Goal: Information Seeking & Learning: Learn about a topic

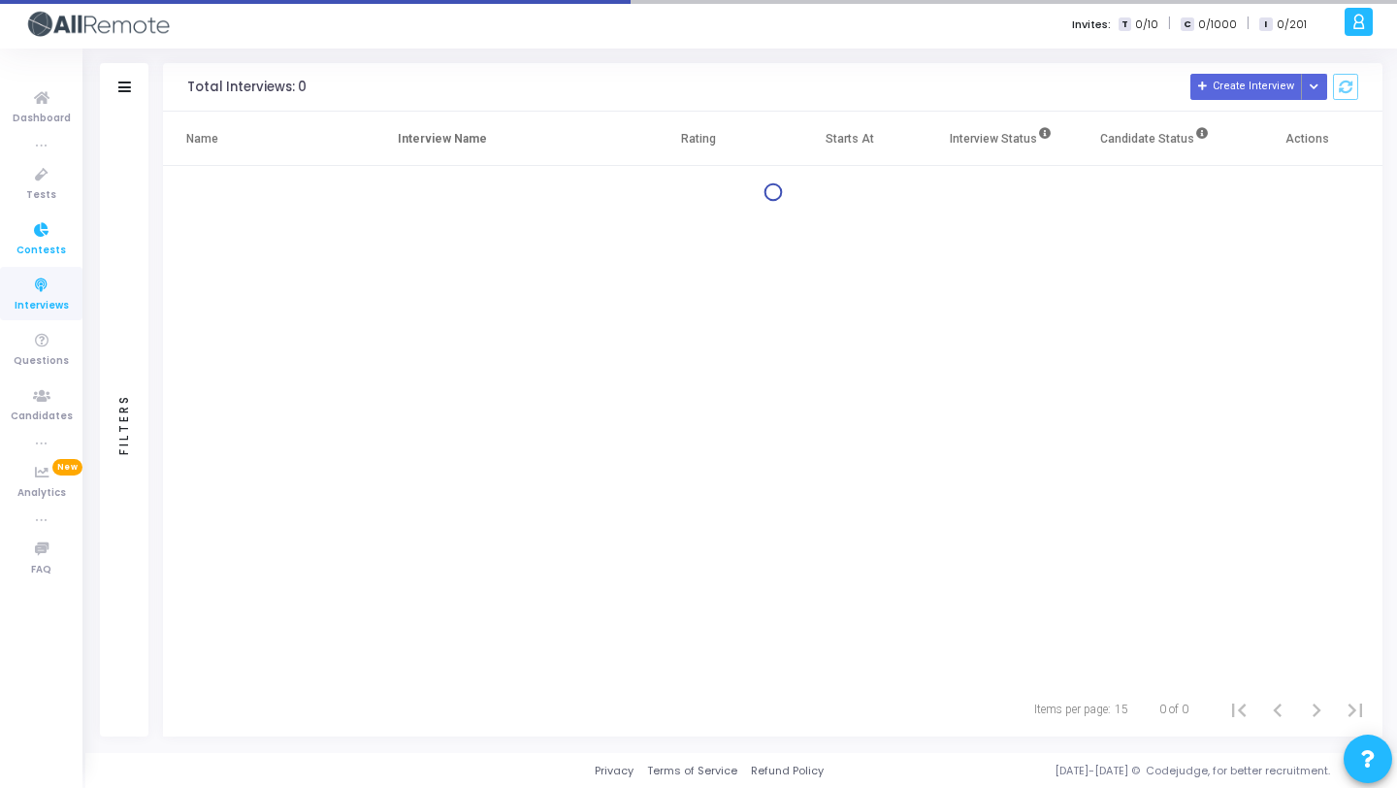
click at [44, 243] on span "Contests" at bounding box center [40, 251] width 49 height 16
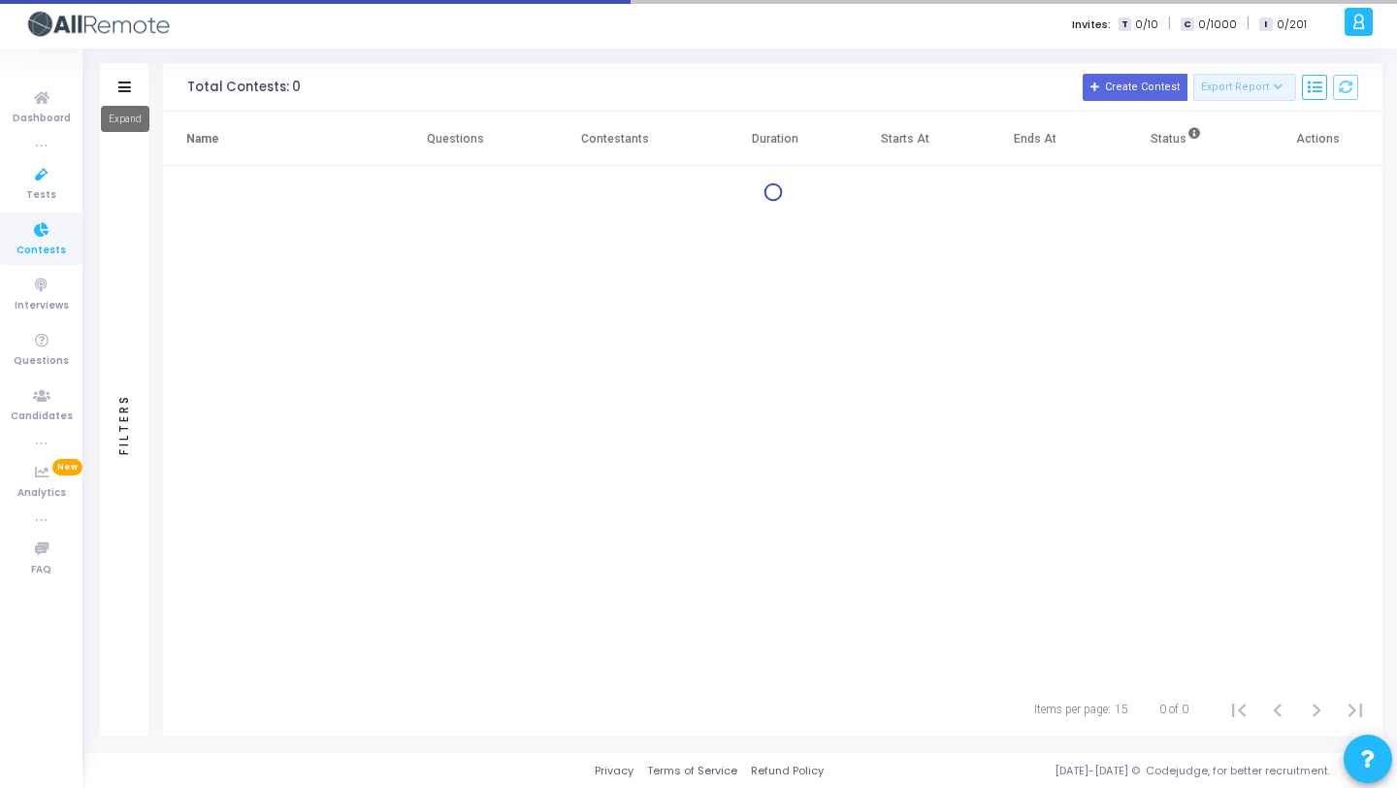
click at [126, 89] on icon at bounding box center [124, 86] width 13 height 11
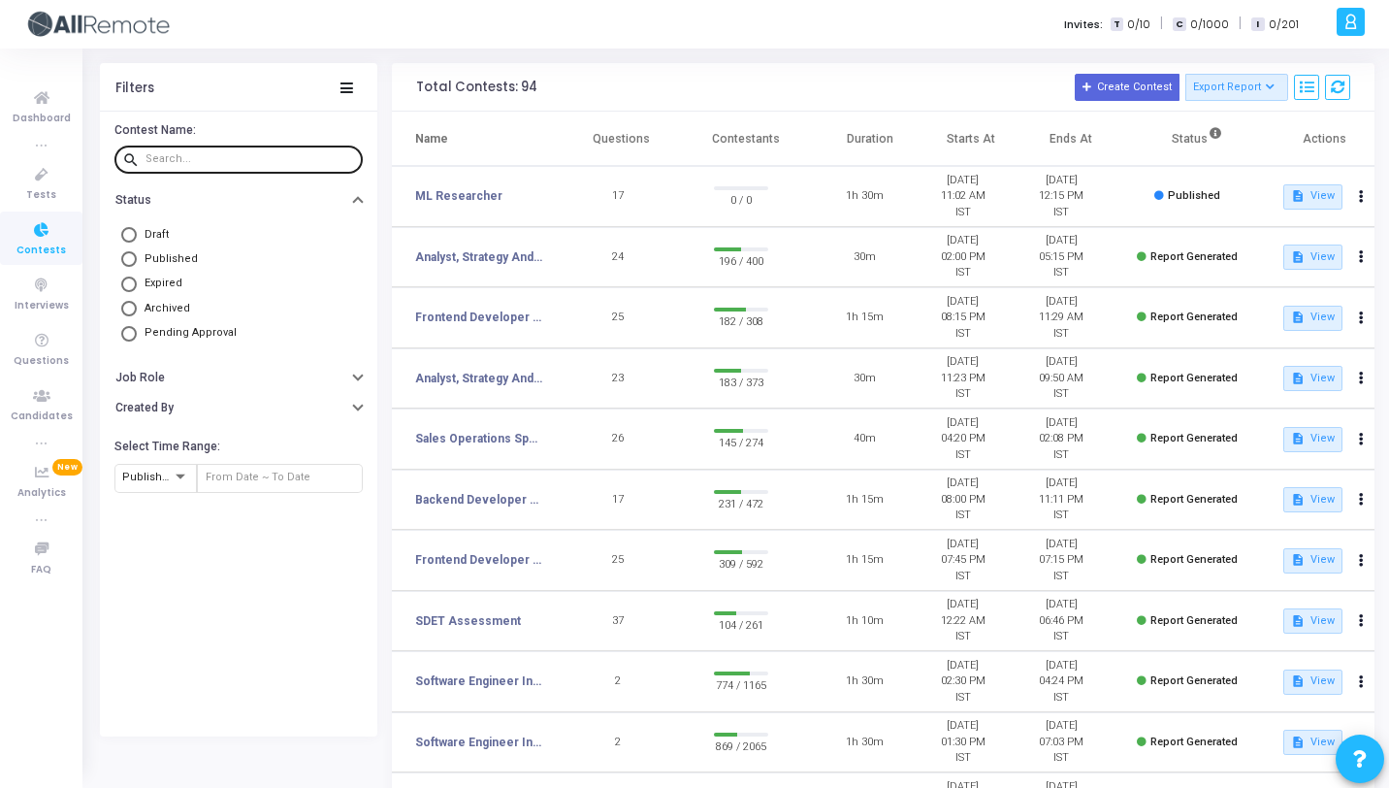
click at [194, 162] on input "text" at bounding box center [251, 159] width 210 height 12
type input "Intern"
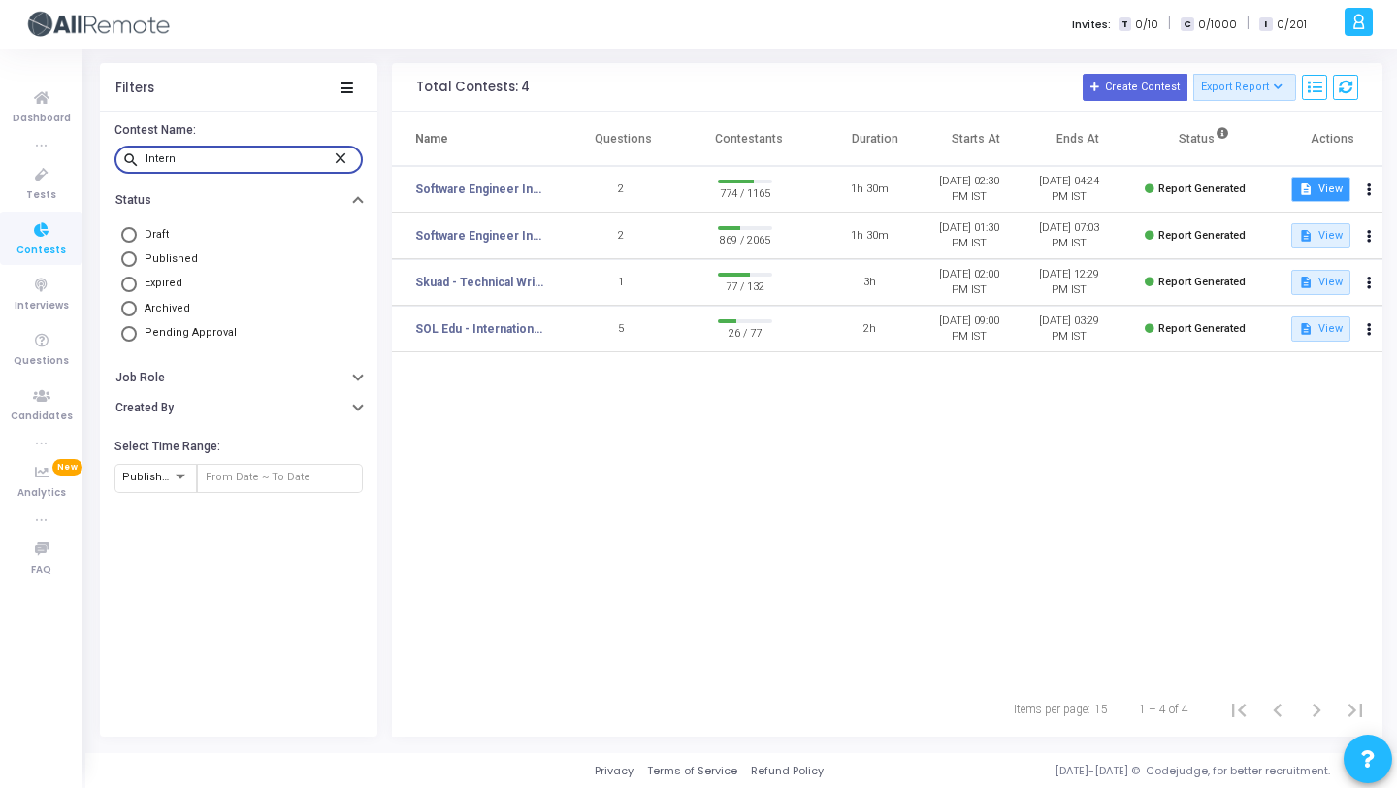
click at [1315, 199] on button "description View" at bounding box center [1320, 189] width 59 height 25
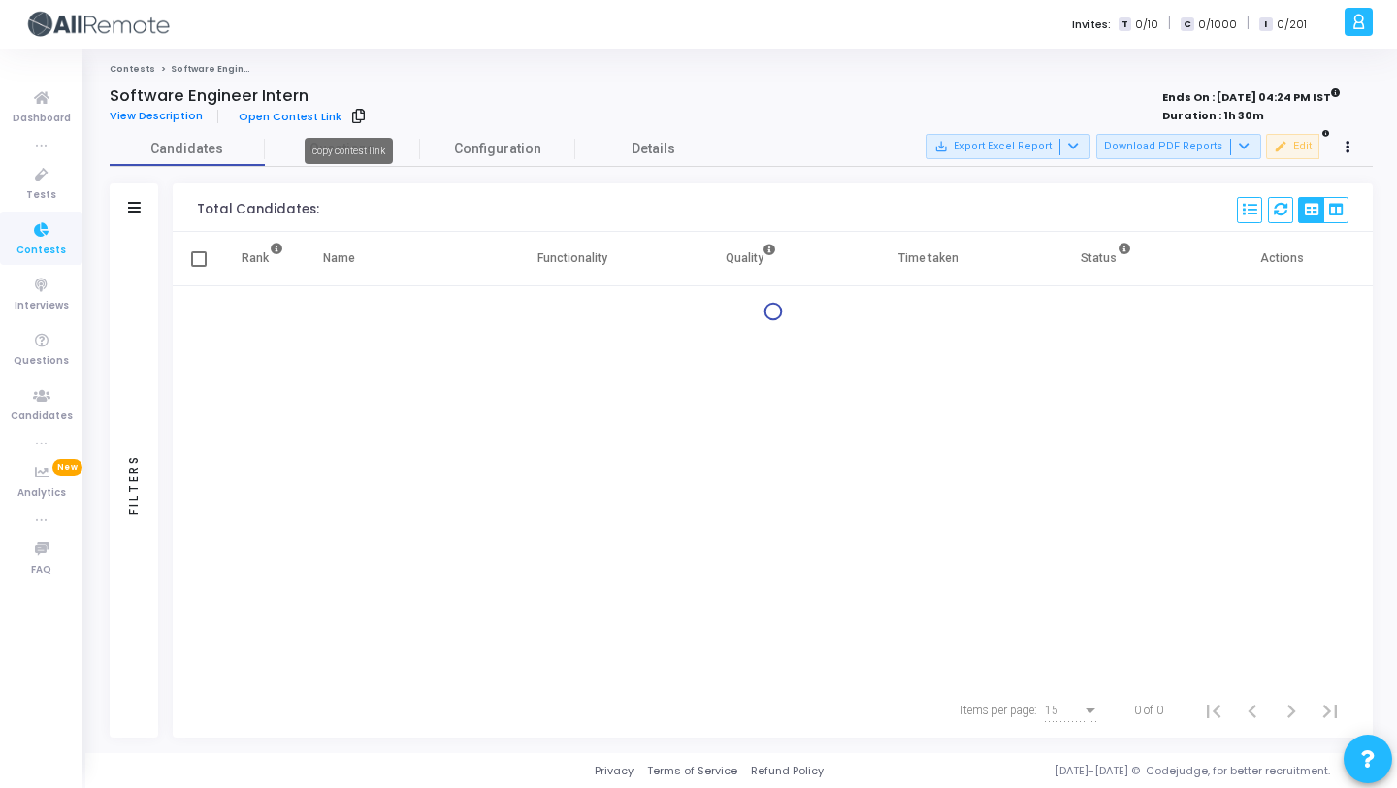
click at [352, 114] on icon at bounding box center [358, 116] width 13 height 11
